Goal: Information Seeking & Learning: Learn about a topic

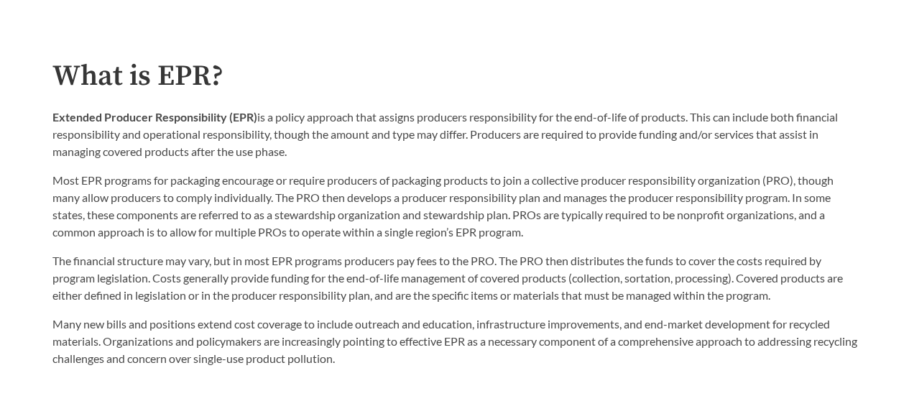
scroll to position [693, 0]
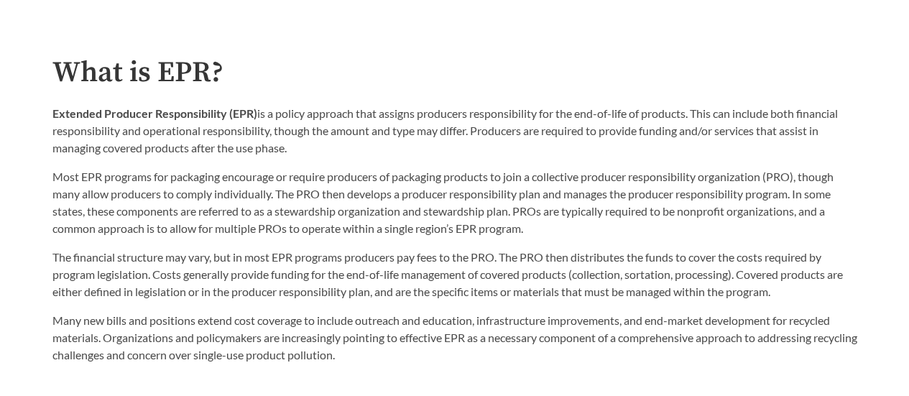
drag, startPoint x: 708, startPoint y: 170, endPoint x: 238, endPoint y: 243, distance: 475.4
click at [238, 243] on div "The financial structure may vary, but in most EPR programs producers pay fees t…" at bounding box center [454, 300] width 805 height 126
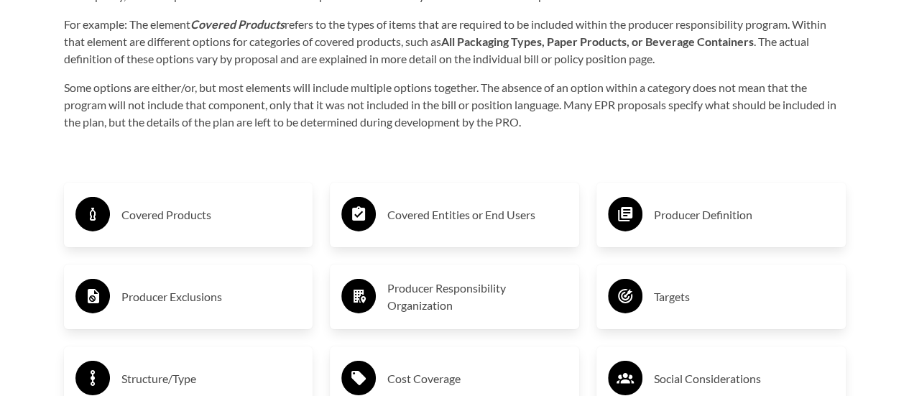
scroll to position [2204, 0]
click at [460, 216] on h3 "Covered Entities or End Users" at bounding box center [477, 214] width 180 height 23
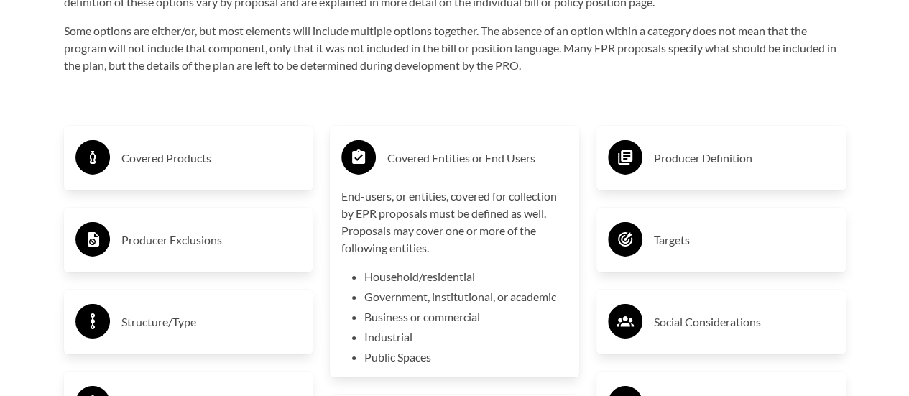
scroll to position [2266, 0]
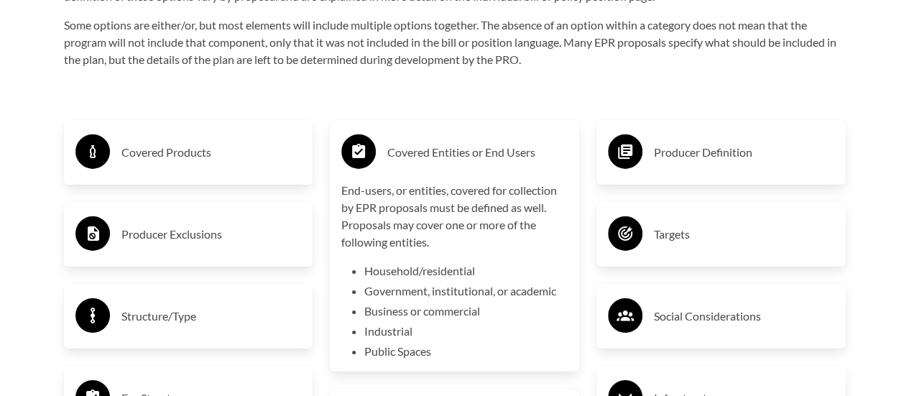
click at [213, 168] on div "Covered Products" at bounding box center [188, 152] width 226 height 42
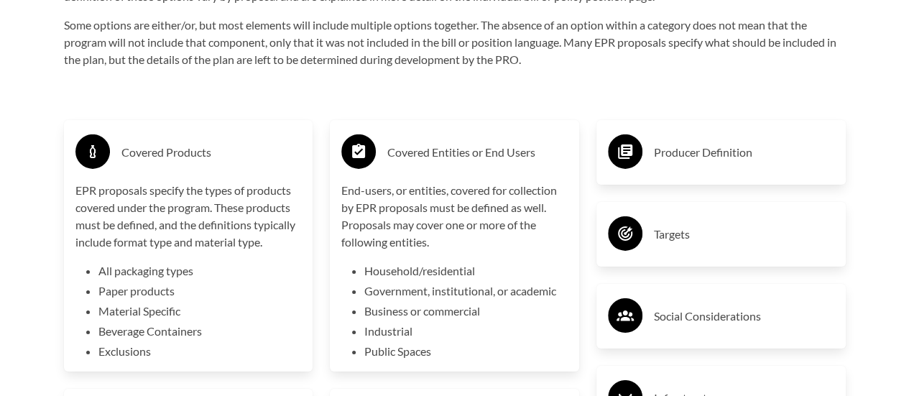
click at [685, 135] on div "Producer Definition" at bounding box center [721, 152] width 226 height 42
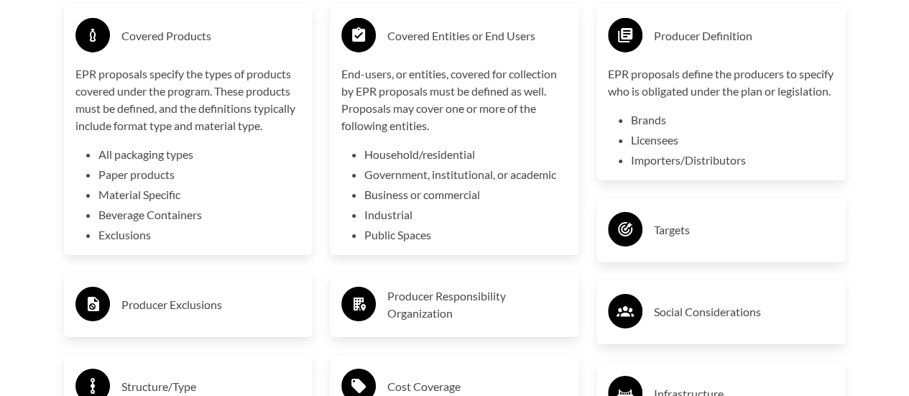
scroll to position [2383, 0]
click at [231, 299] on h3 "Producer Exclusions" at bounding box center [211, 303] width 180 height 23
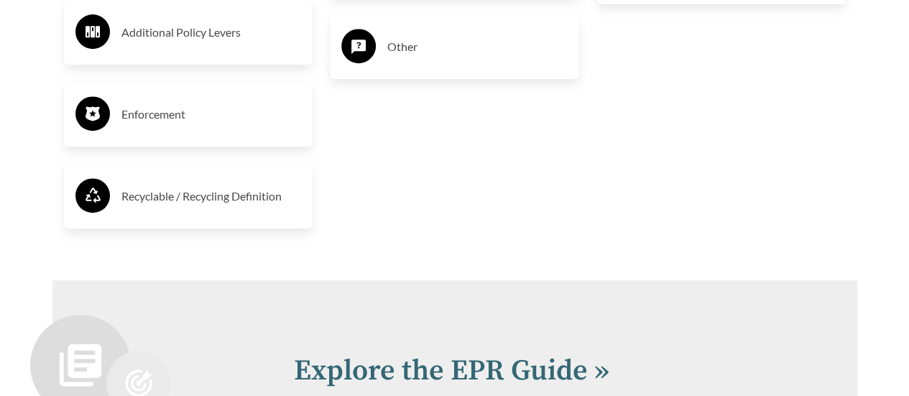
scroll to position [3049, 0]
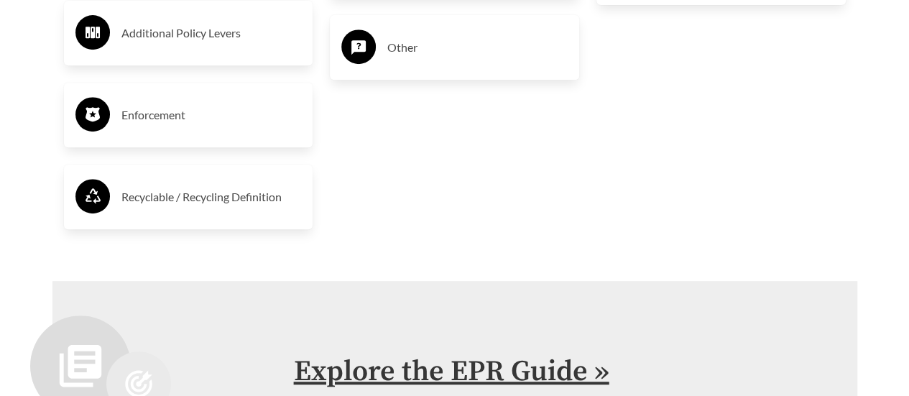
click at [422, 379] on link "Explore the EPR Guide »" at bounding box center [451, 371] width 315 height 36
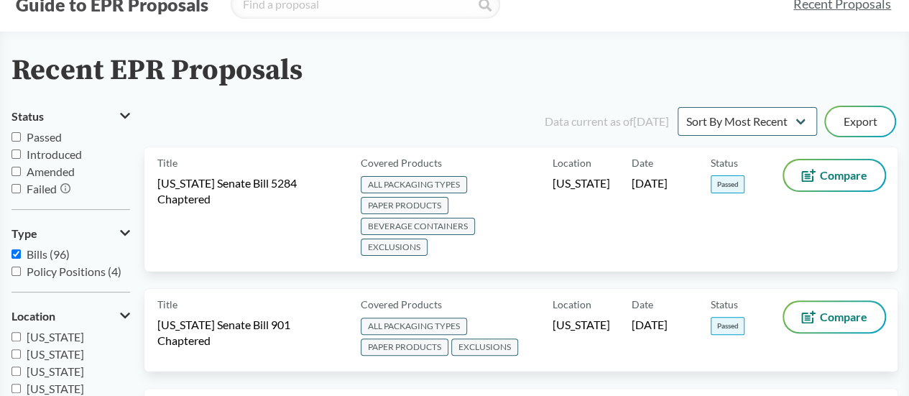
scroll to position [52, 0]
click at [17, 137] on input "Passed" at bounding box center [15, 137] width 9 height 9
checkbox input "true"
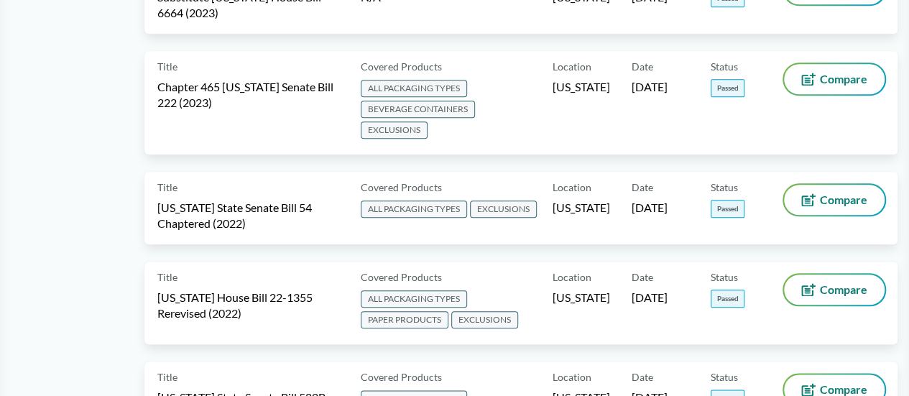
scroll to position [681, 0]
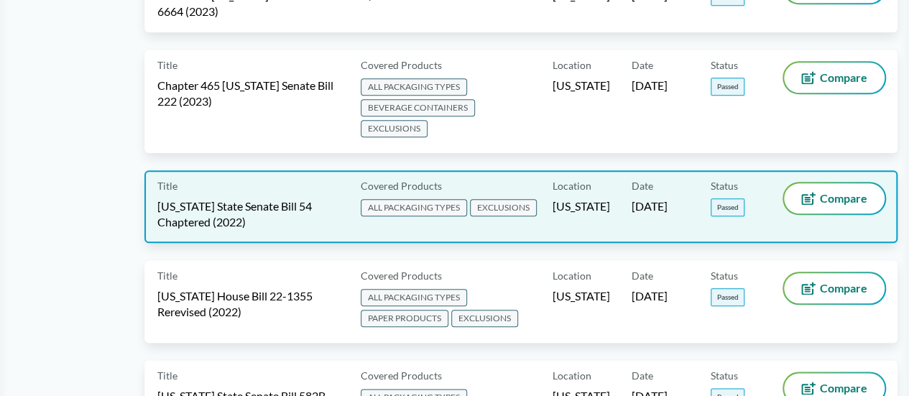
click at [259, 198] on span "[US_STATE] State Senate Bill 54 Chaptered (2022)" at bounding box center [250, 214] width 186 height 32
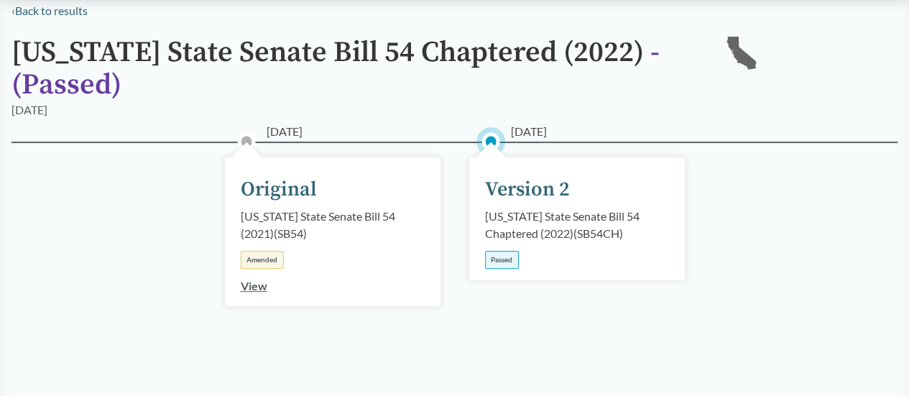
scroll to position [107, 0]
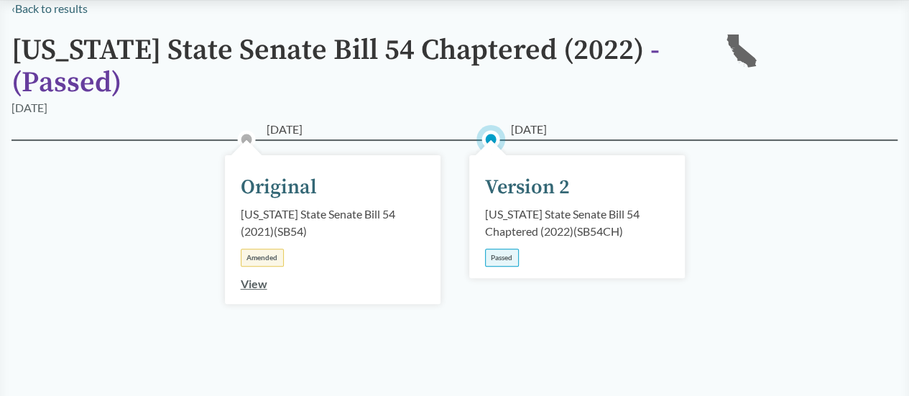
click at [249, 282] on link "View" at bounding box center [254, 284] width 27 height 14
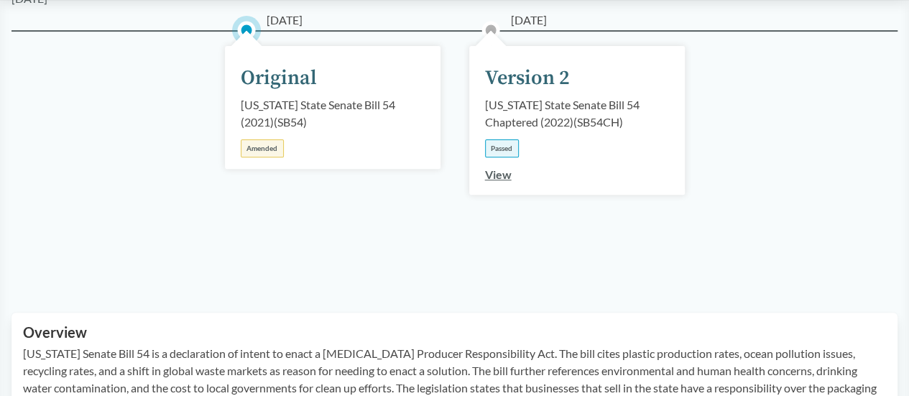
scroll to position [200, 0]
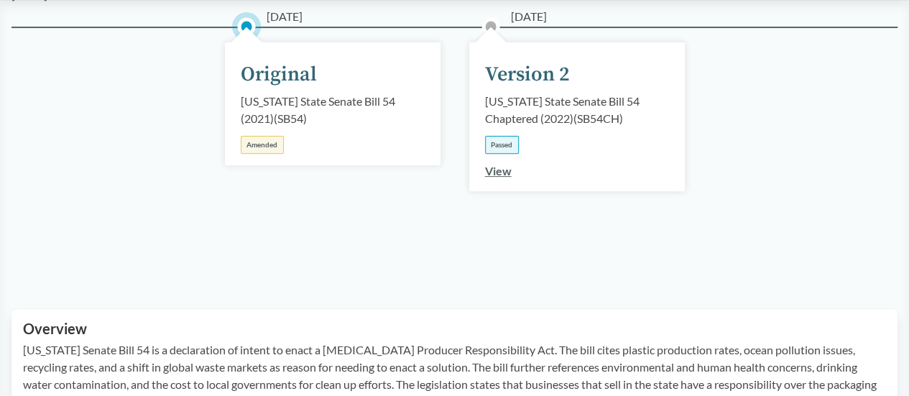
click at [495, 171] on link "View" at bounding box center [498, 171] width 27 height 14
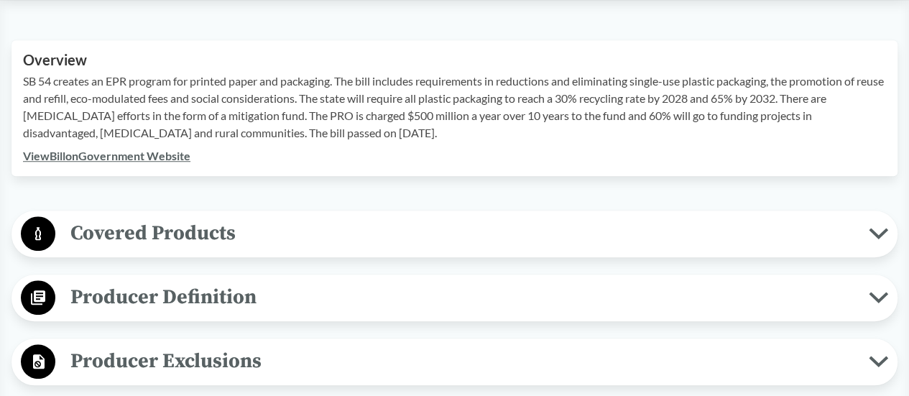
scroll to position [491, 0]
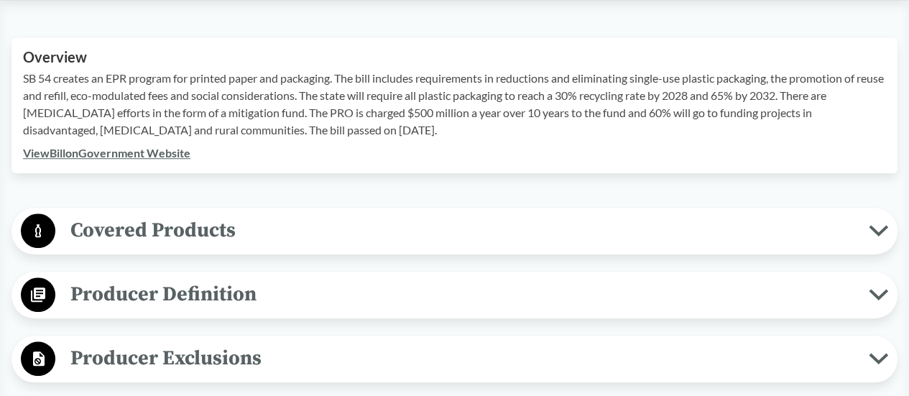
click at [98, 226] on span "Covered Products" at bounding box center [461, 230] width 813 height 32
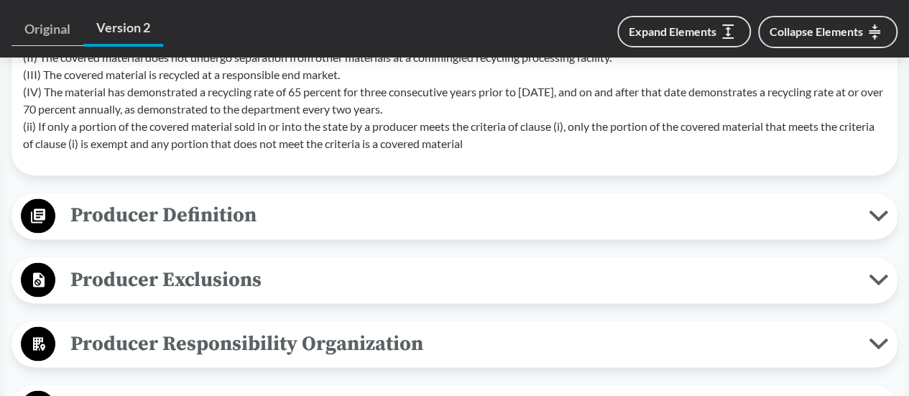
scroll to position [1118, 0]
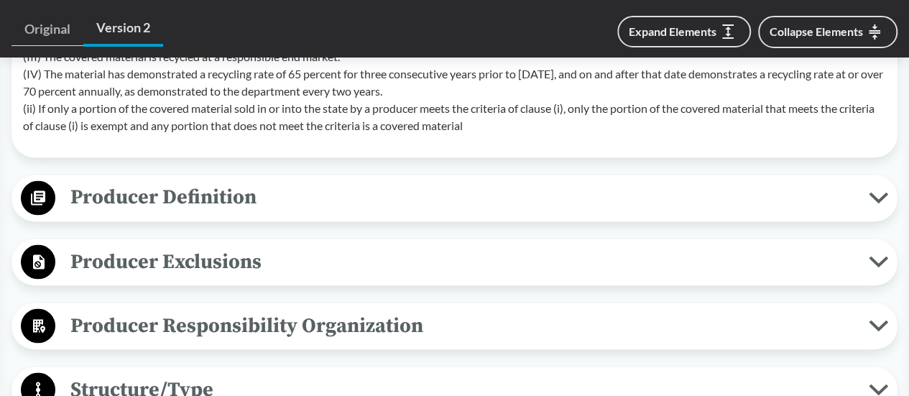
click at [197, 205] on span "Producer Definition" at bounding box center [461, 197] width 813 height 32
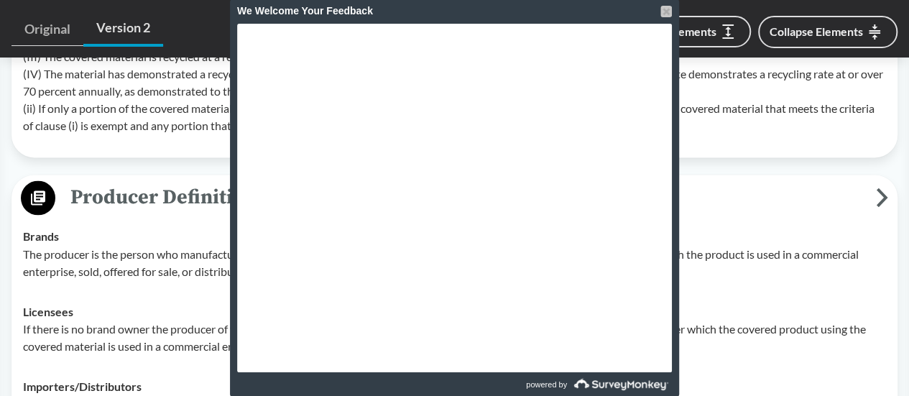
click at [665, 15] on div at bounding box center [665, 11] width 11 height 11
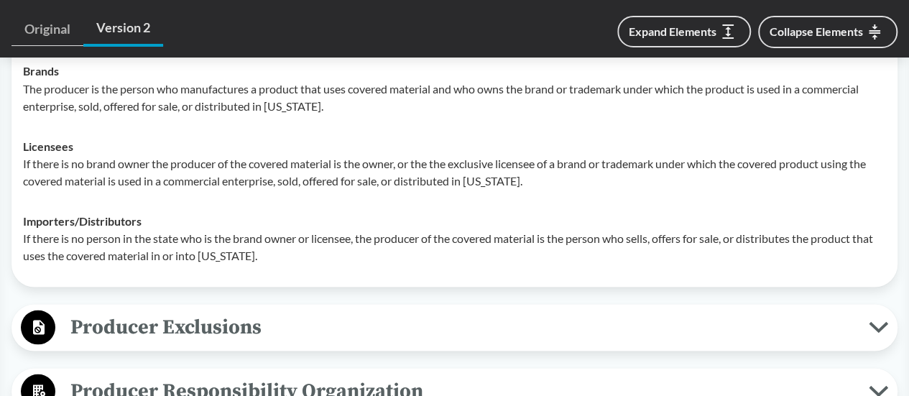
scroll to position [1317, 0]
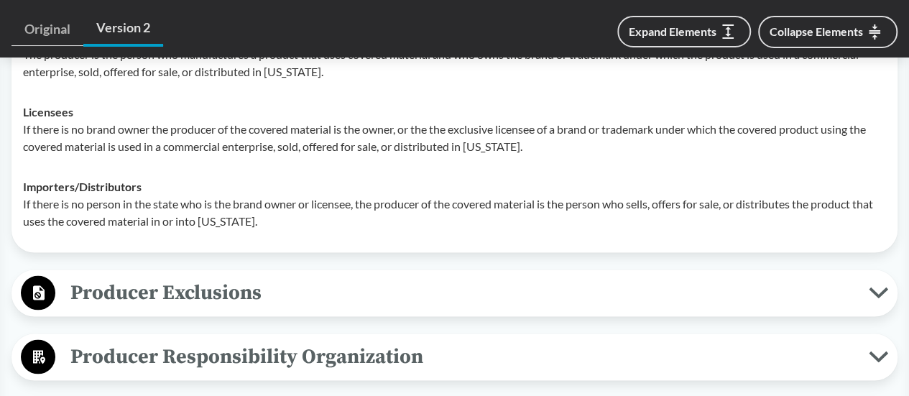
click at [391, 310] on button "Producer Exclusions" at bounding box center [455, 292] width 876 height 37
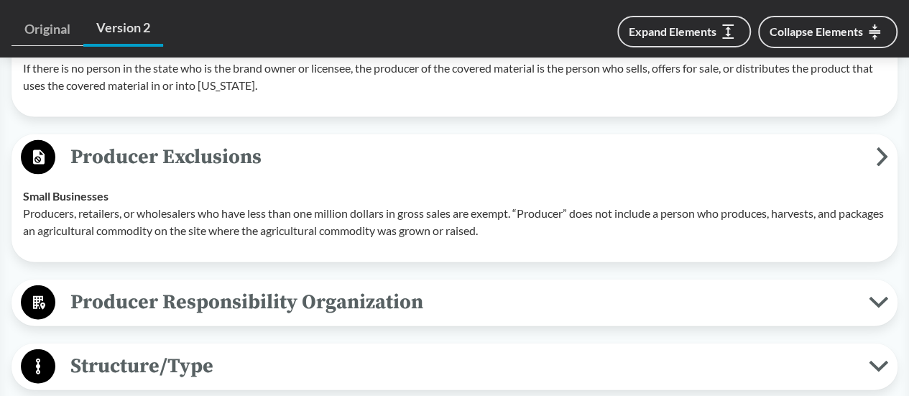
scroll to position [1484, 0]
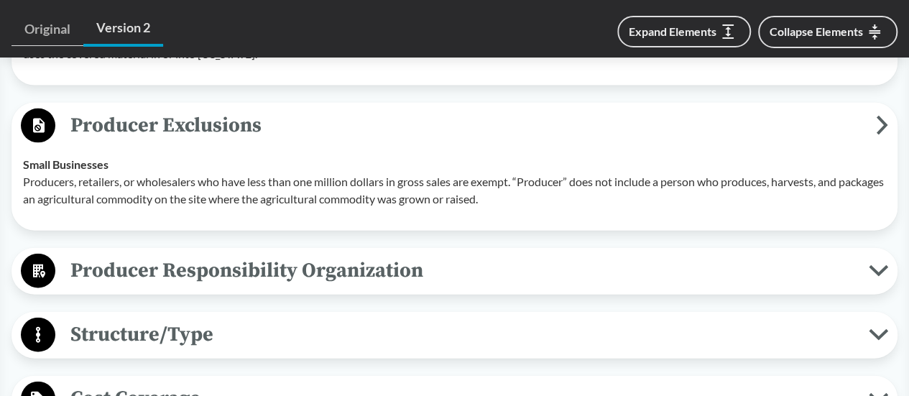
click at [284, 276] on span "Producer Responsibility Organization" at bounding box center [461, 270] width 813 height 32
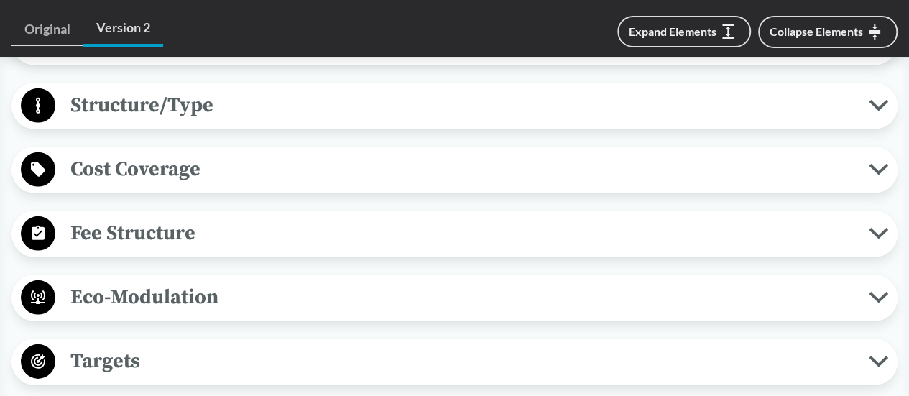
scroll to position [2045, 0]
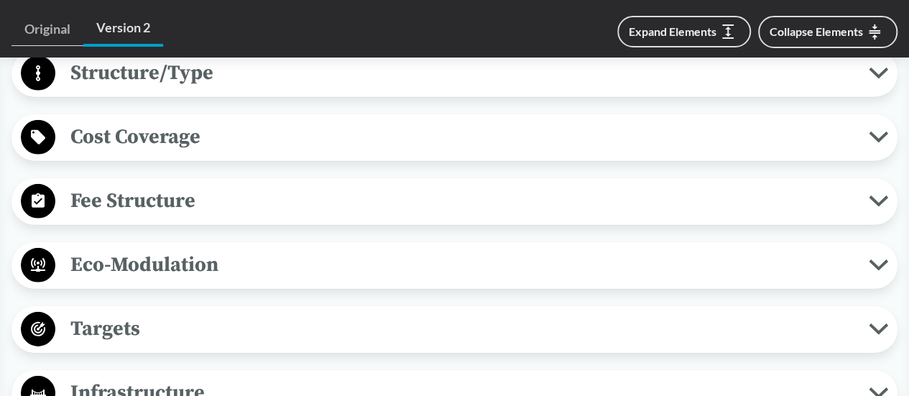
click at [368, 275] on span "Eco-Modulation" at bounding box center [461, 265] width 813 height 32
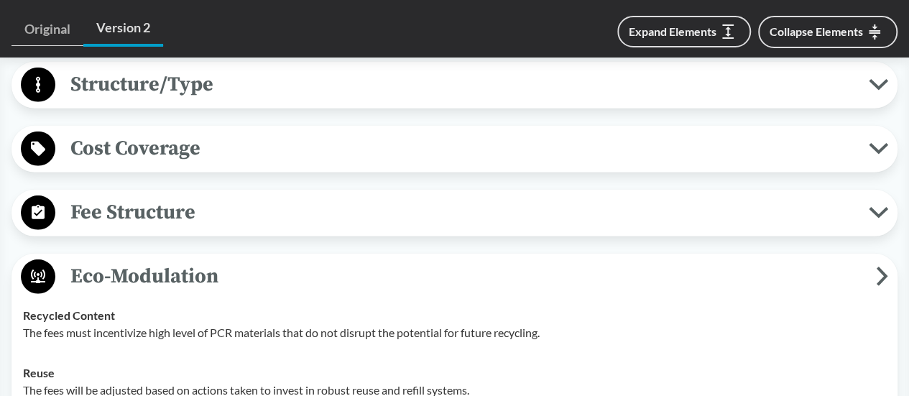
scroll to position [2013, 0]
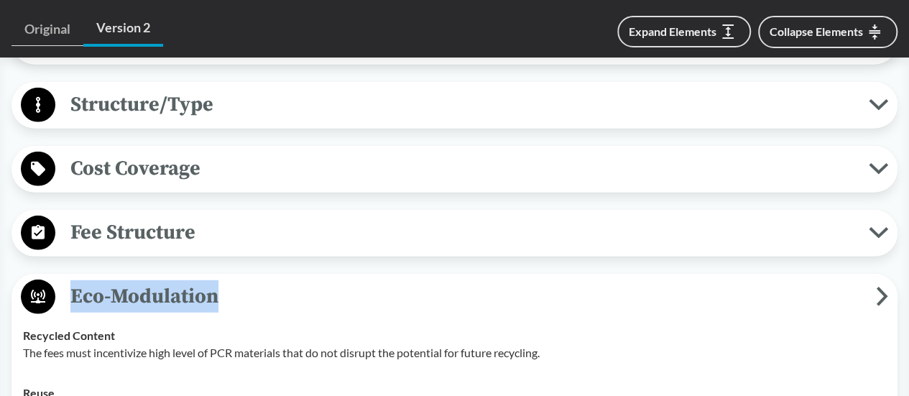
drag, startPoint x: 365, startPoint y: 255, endPoint x: 366, endPoint y: 238, distance: 17.3
click at [366, 238] on span "Fee Structure" at bounding box center [461, 232] width 813 height 32
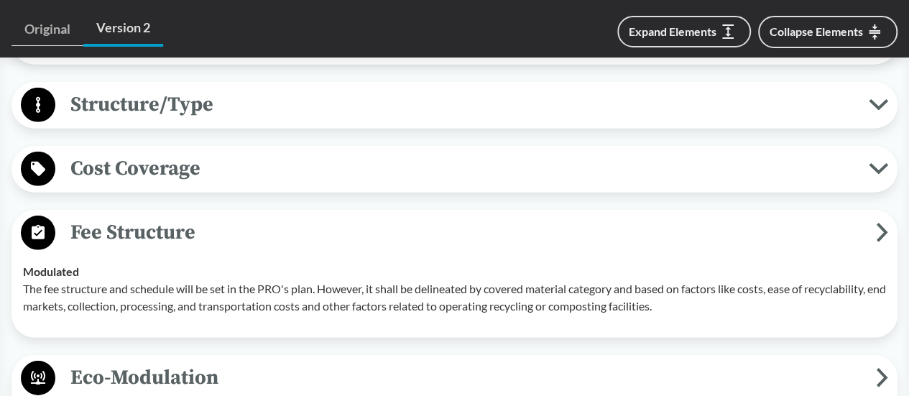
click at [341, 189] on div "Cost Coverage Operational Costs The cost coverage must include operational cost…" at bounding box center [454, 169] width 886 height 47
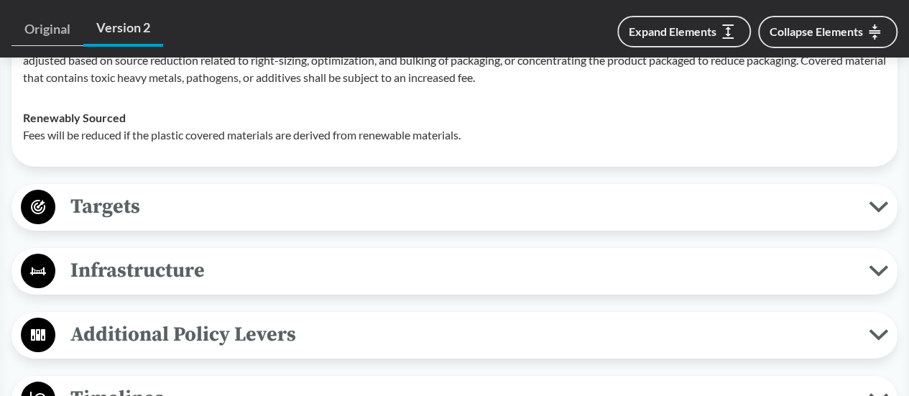
scroll to position [2564, 0]
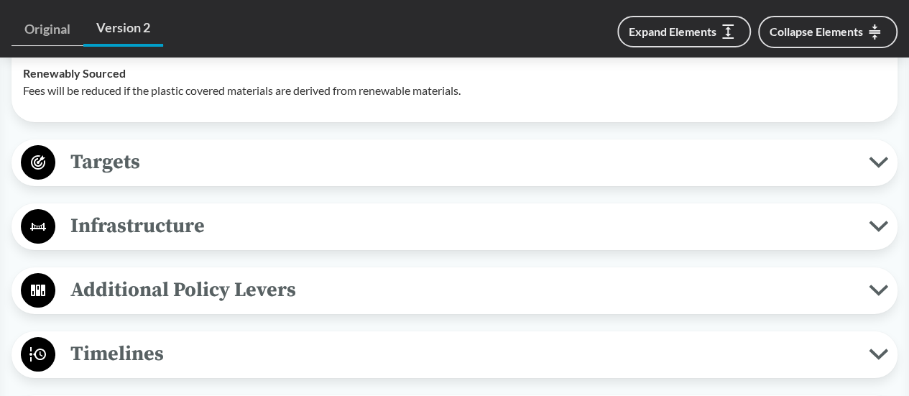
click at [295, 231] on span "Infrastructure" at bounding box center [461, 226] width 813 height 32
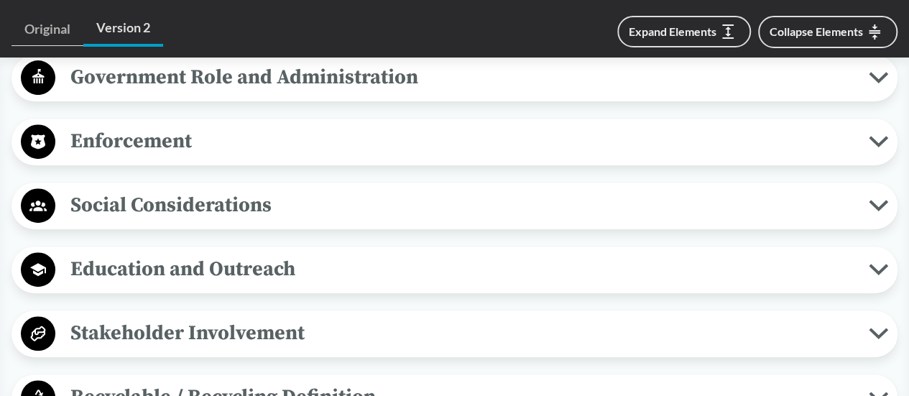
scroll to position [2969, 0]
click at [429, 136] on span "Enforcement" at bounding box center [461, 140] width 813 height 32
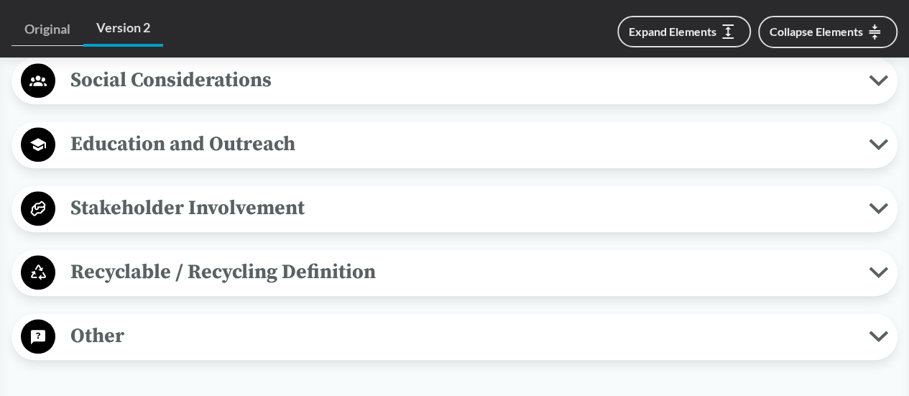
scroll to position [3232, 0]
click at [362, 281] on span "Recyclable / Recycling Definition" at bounding box center [461, 271] width 813 height 32
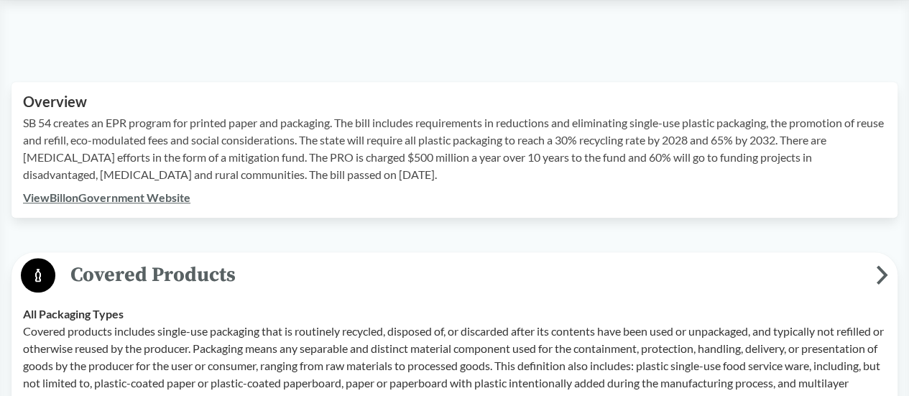
scroll to position [501, 0]
